Goal: Task Accomplishment & Management: Use online tool/utility

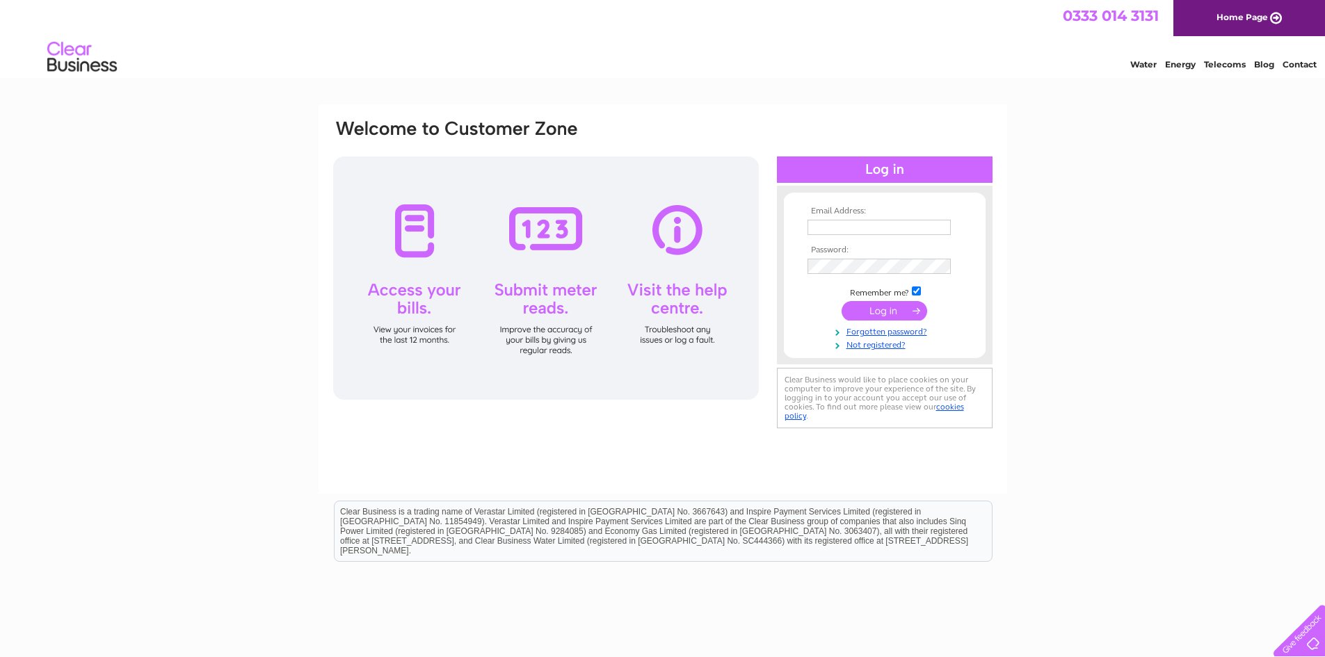
type input "[EMAIL_ADDRESS][DOMAIN_NAME]"
click at [886, 311] on input "submit" at bounding box center [885, 310] width 86 height 19
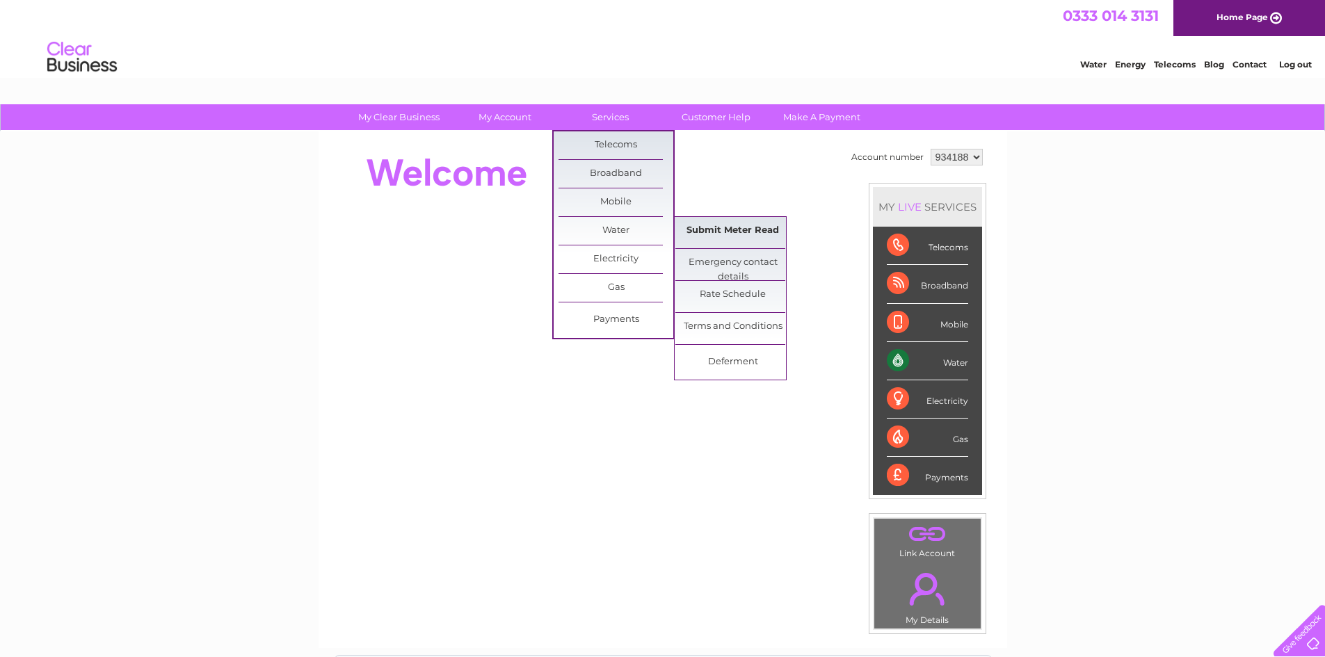
click at [713, 230] on link "Submit Meter Read" at bounding box center [732, 231] width 115 height 28
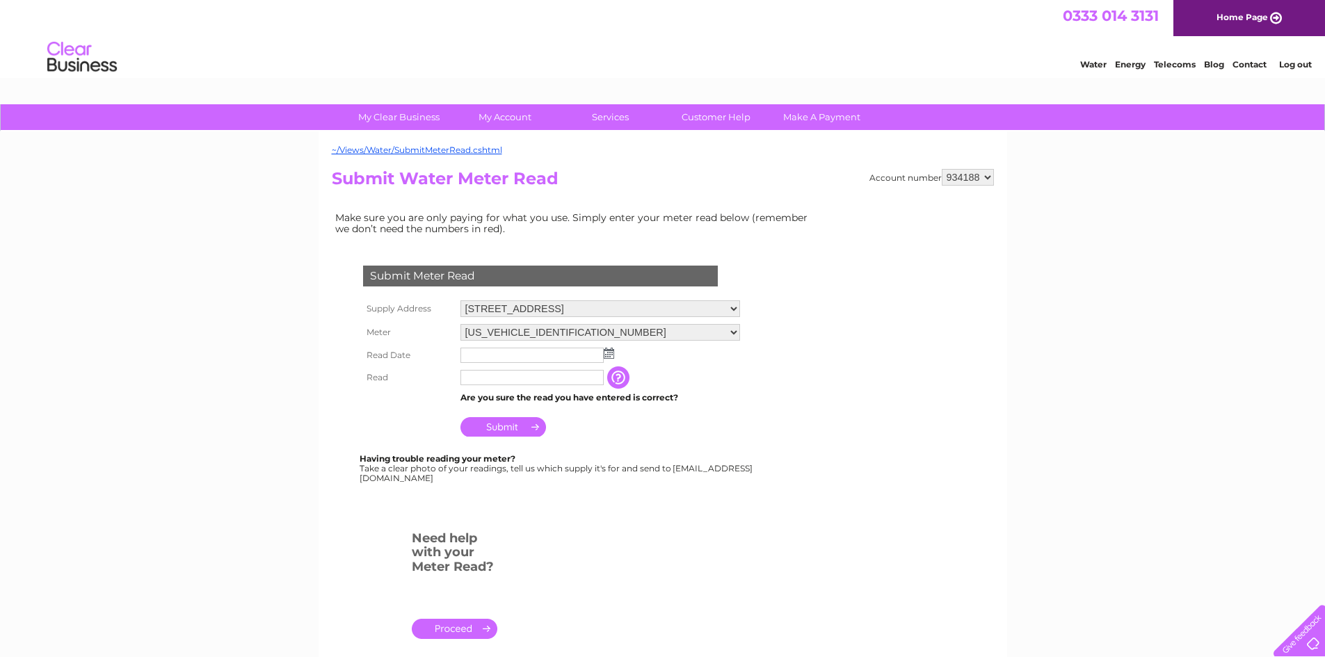
click at [609, 351] on img at bounding box center [609, 353] width 10 height 11
click at [476, 376] on span "Prev" at bounding box center [472, 375] width 11 height 11
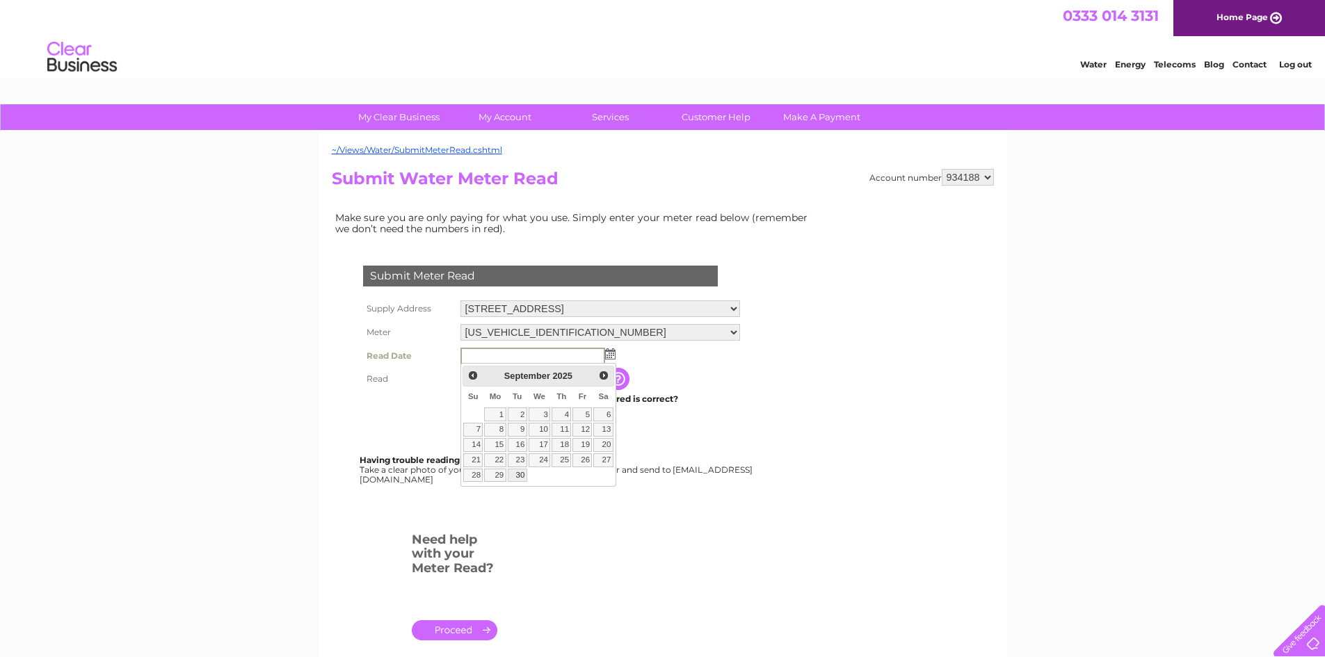
click at [515, 474] on link "30" at bounding box center [517, 476] width 19 height 14
type input "2025/09/30"
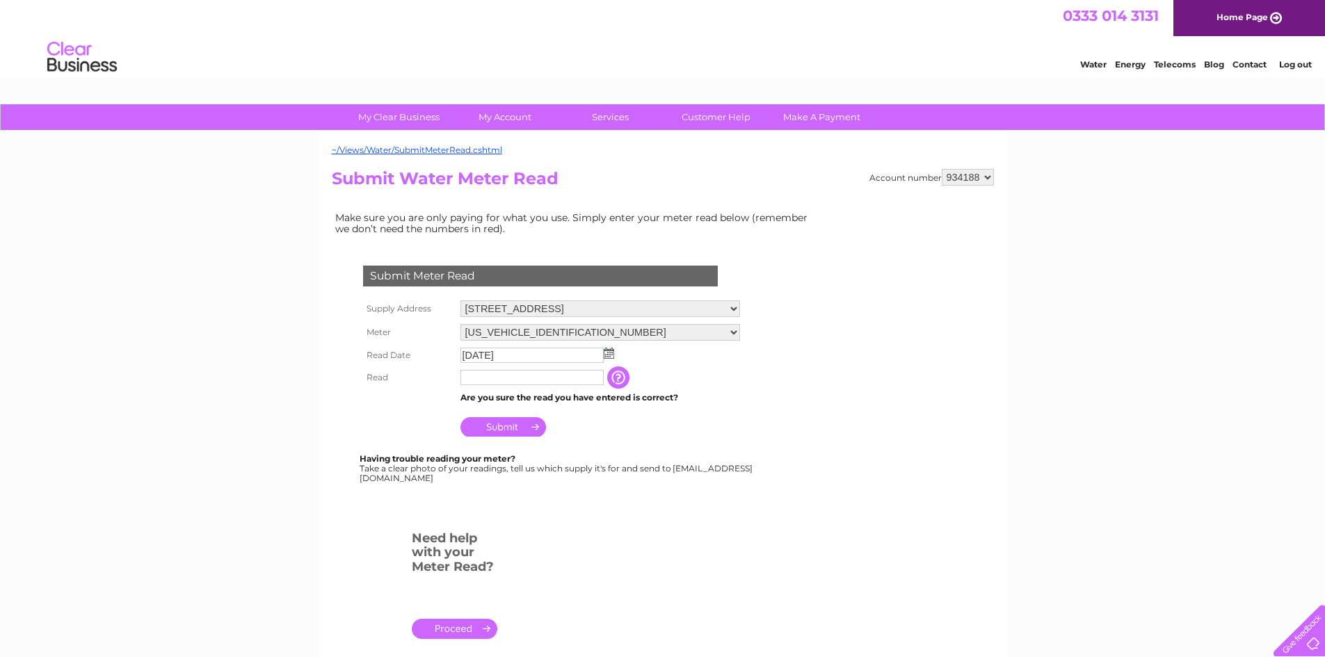
click at [520, 380] on input "text" at bounding box center [531, 377] width 143 height 15
type input "4086"
click at [486, 431] on input "Submit" at bounding box center [503, 428] width 86 height 19
